Goal: Task Accomplishment & Management: Manage account settings

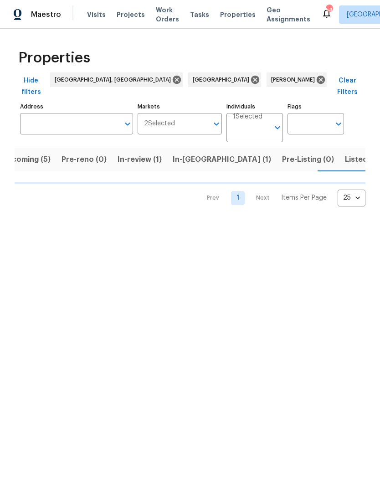
scroll to position [0, 19]
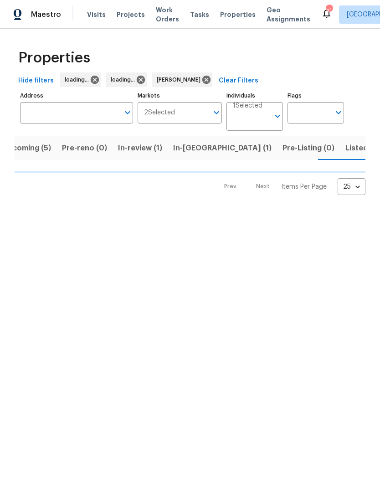
scroll to position [0, 19]
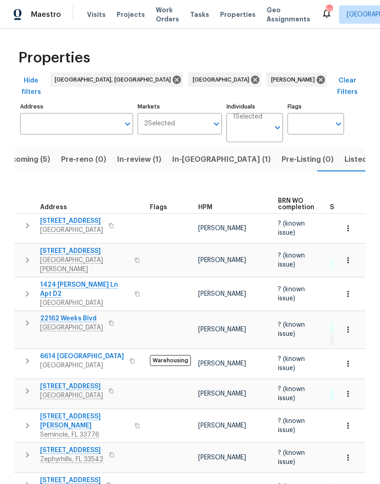
click at [339, 156] on button "Listed (36)" at bounding box center [364, 160] width 50 height 24
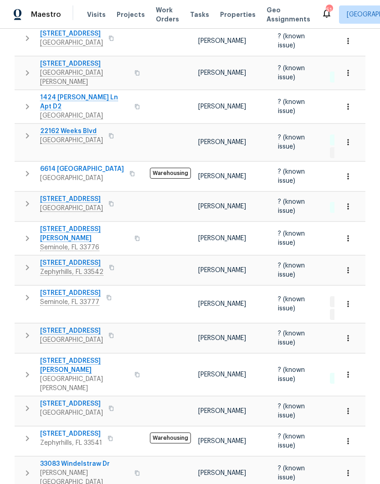
scroll to position [178, 0]
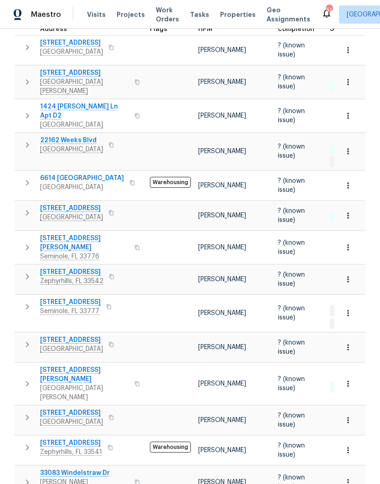
click at [24, 301] on icon "button" at bounding box center [27, 306] width 11 height 11
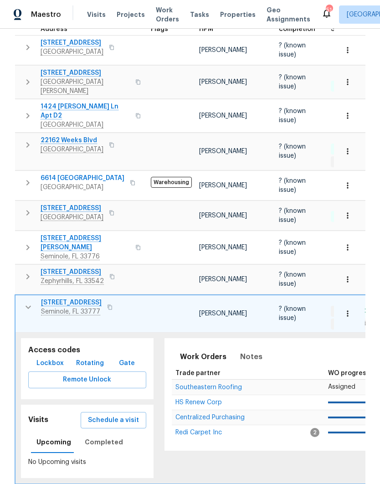
click at [92, 415] on span "Schedule a visit" at bounding box center [113, 420] width 51 height 11
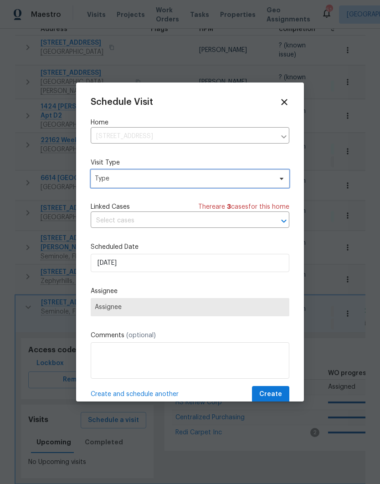
click at [100, 178] on span "Type" at bounding box center [183, 178] width 177 height 9
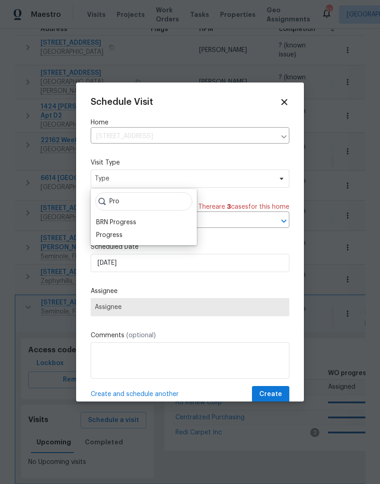
type input "Pro"
click at [96, 237] on div "Progress" at bounding box center [109, 235] width 26 height 9
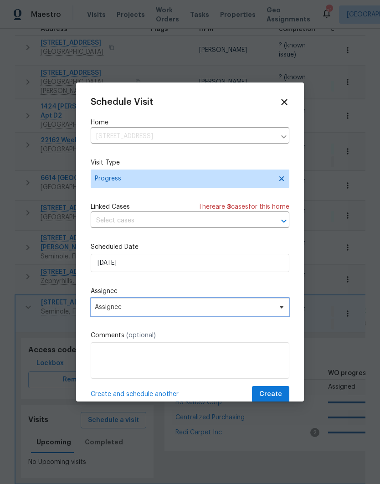
click at [102, 307] on span "Assignee" at bounding box center [184, 307] width 179 height 7
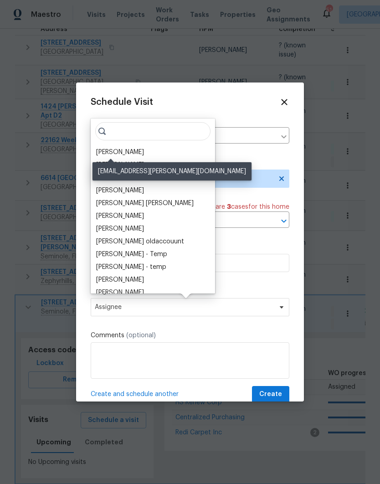
click at [97, 152] on div "[PERSON_NAME]" at bounding box center [120, 152] width 48 height 9
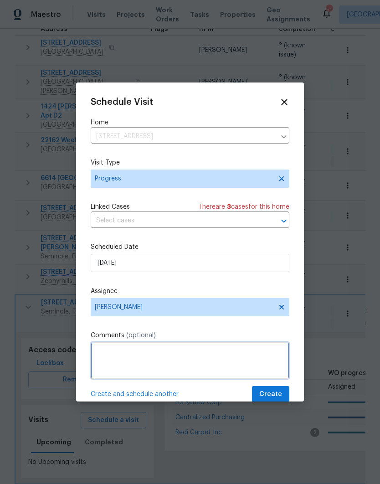
click at [106, 356] on textarea at bounding box center [190, 361] width 199 height 36
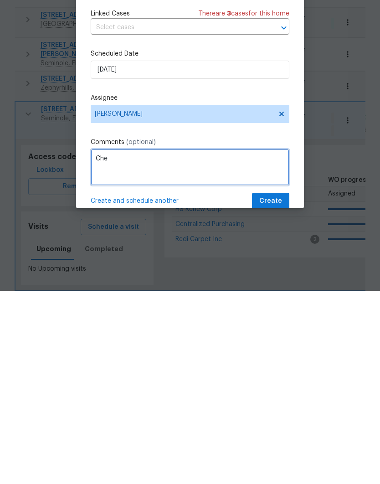
scroll to position [36, 0]
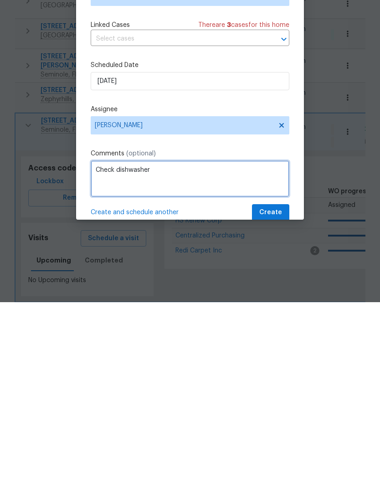
type textarea "Check dishwasher"
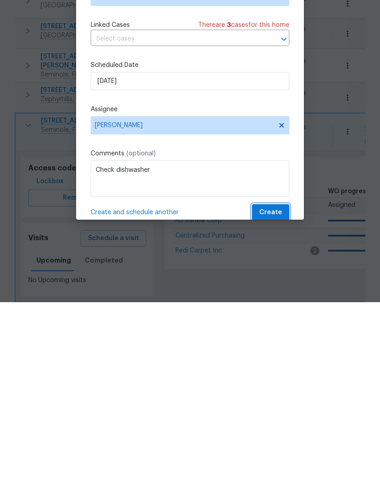
click at [275, 386] on button "Create" at bounding box center [270, 394] width 37 height 17
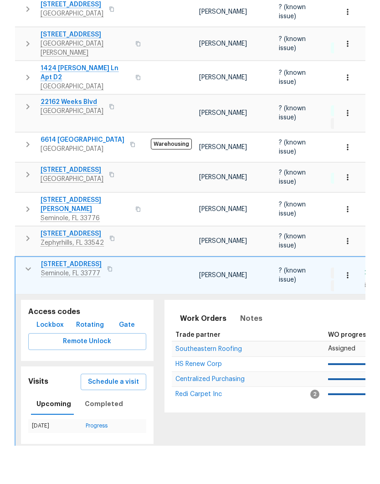
scroll to position [0, 0]
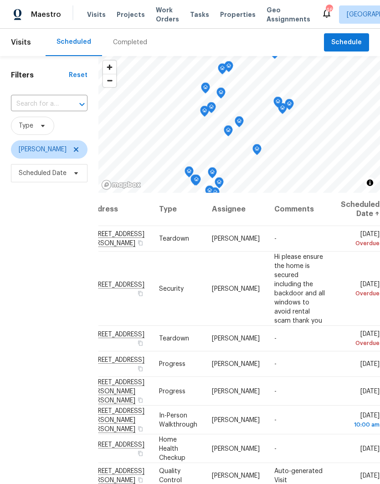
scroll to position [0, 78]
click at [0, 0] on icon at bounding box center [0, 0] width 0 height 0
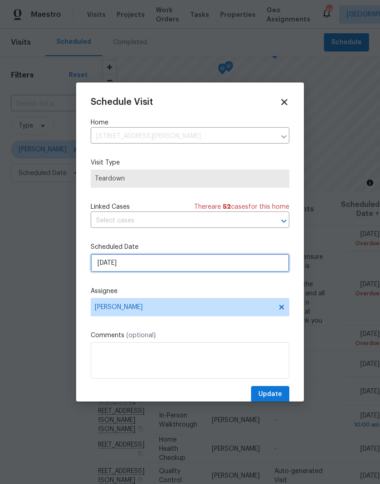
click at [104, 263] on input "9/28/2025" at bounding box center [190, 263] width 199 height 18
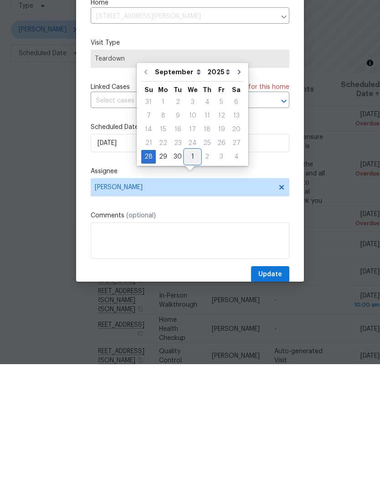
click at [192, 270] on div "1" at bounding box center [192, 276] width 15 height 13
type input "10/1/2025"
select select "9"
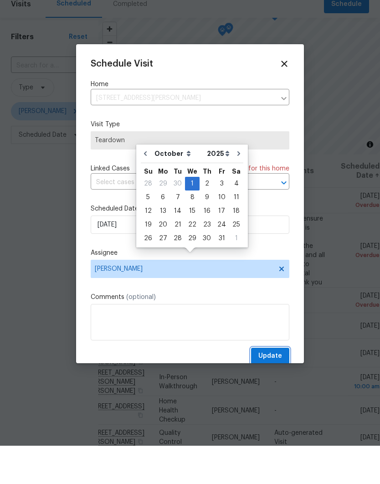
click at [273, 389] on span "Update" at bounding box center [271, 394] width 24 height 11
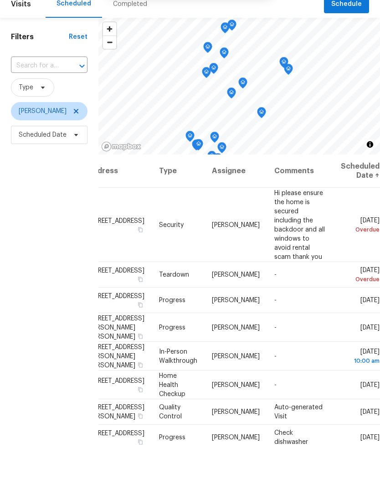
click at [0, 0] on icon at bounding box center [0, 0] width 0 height 0
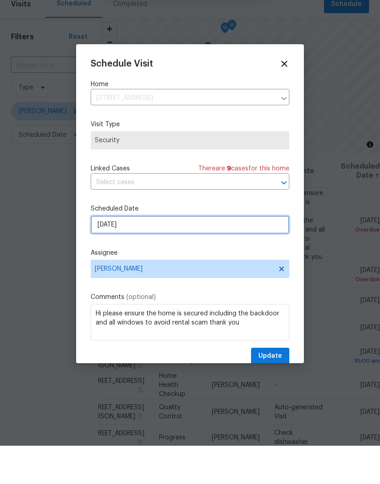
click at [240, 254] on input "9/29/2025" at bounding box center [190, 263] width 199 height 18
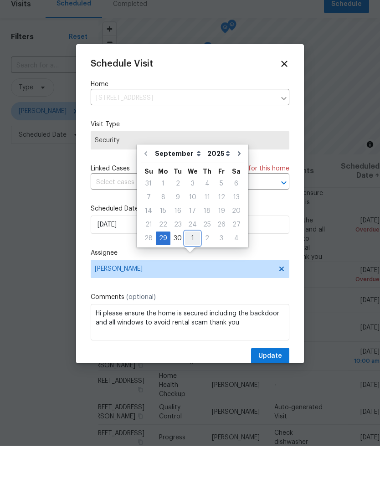
click at [192, 270] on div "1" at bounding box center [192, 276] width 15 height 13
type input "10/1/2025"
select select "9"
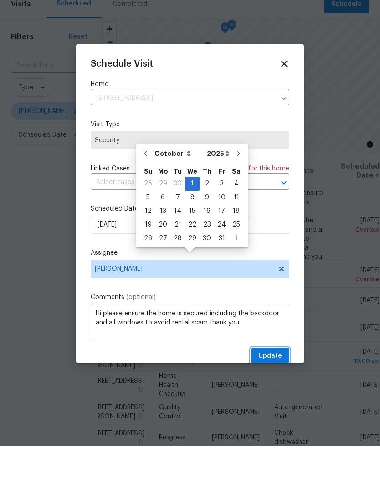
click at [277, 389] on span "Update" at bounding box center [271, 394] width 24 height 11
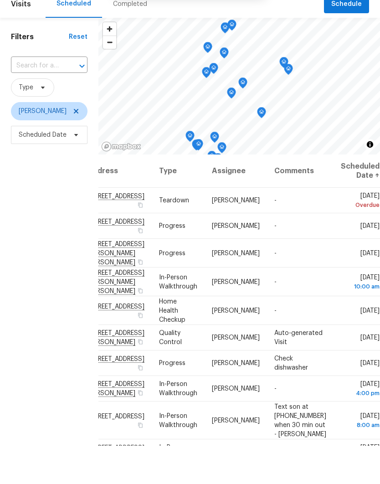
click at [0, 0] on icon at bounding box center [0, 0] width 0 height 0
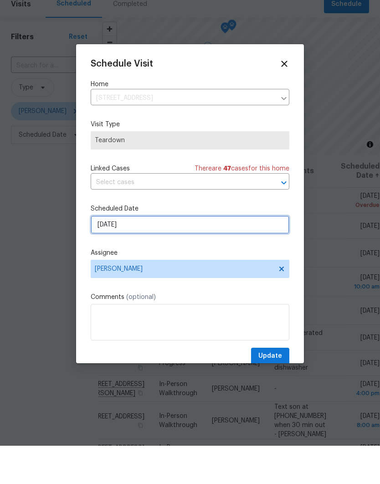
click at [224, 254] on input "9/29/2025" at bounding box center [190, 263] width 199 height 18
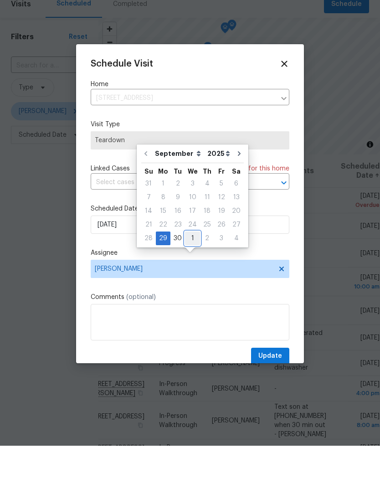
click at [192, 270] on div "1" at bounding box center [192, 276] width 15 height 13
type input "10/1/2025"
select select "9"
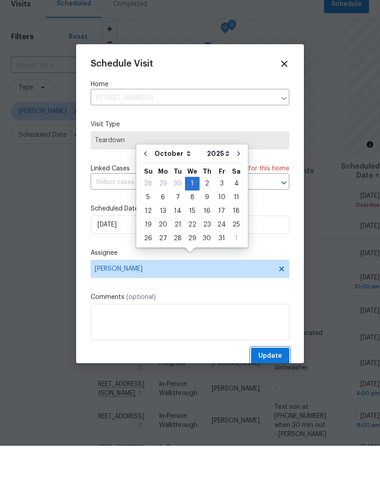
click at [278, 389] on span "Update" at bounding box center [271, 394] width 24 height 11
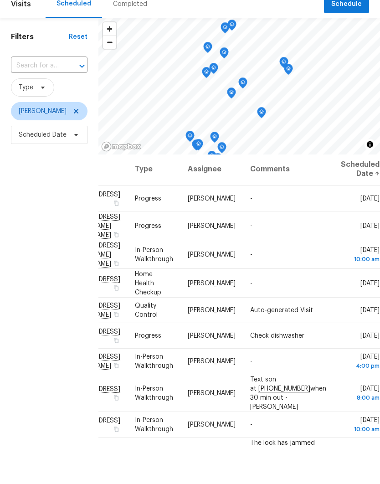
scroll to position [2, 78]
click at [0, 0] on icon at bounding box center [0, 0] width 0 height 0
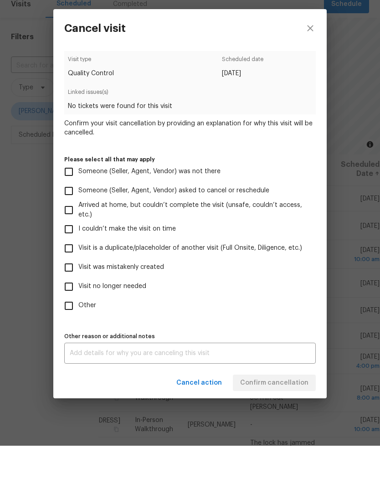
click at [69, 296] on input "Visit was mistakenly created" at bounding box center [68, 305] width 19 height 19
checkbox input "true"
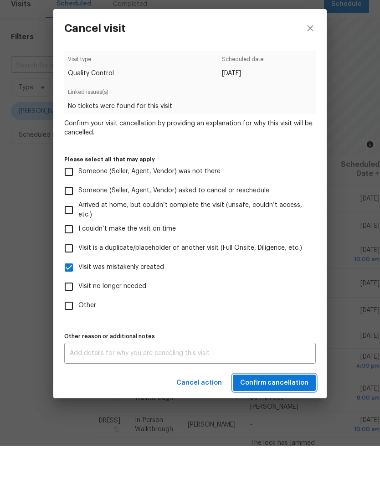
click at [278, 416] on span "Confirm cancellation" at bounding box center [274, 421] width 68 height 11
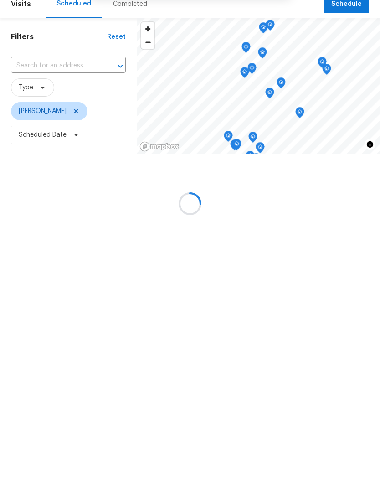
scroll to position [0, 0]
